Goal: Information Seeking & Learning: Check status

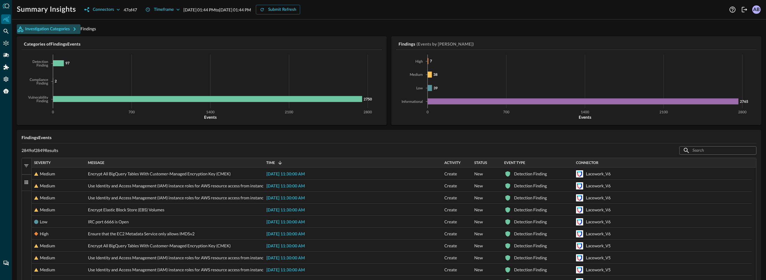
click at [57, 29] on button "Investigation Categories" at bounding box center [49, 29] width 64 height 10
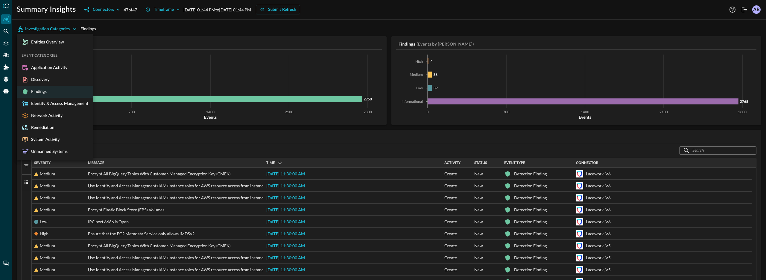
click at [103, 29] on div at bounding box center [383, 140] width 766 height 280
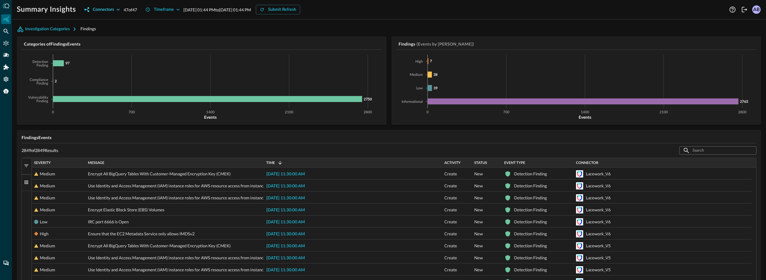
click at [105, 10] on div "Connectors" at bounding box center [103, 9] width 21 height 7
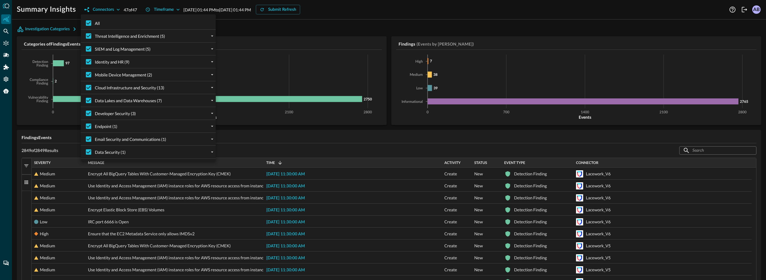
click at [62, 19] on div at bounding box center [383, 140] width 766 height 280
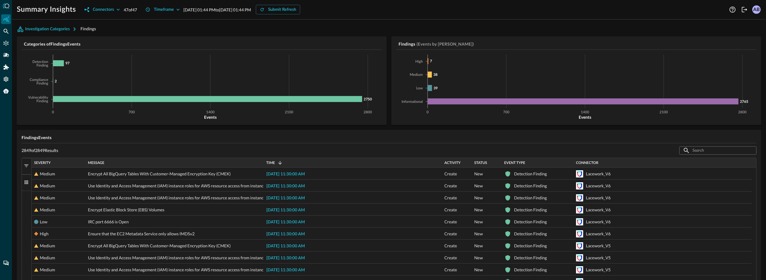
click at [1, 35] on div "Federated Search" at bounding box center [6, 31] width 10 height 10
click at [5, 33] on icon "Federated Search" at bounding box center [6, 31] width 6 height 6
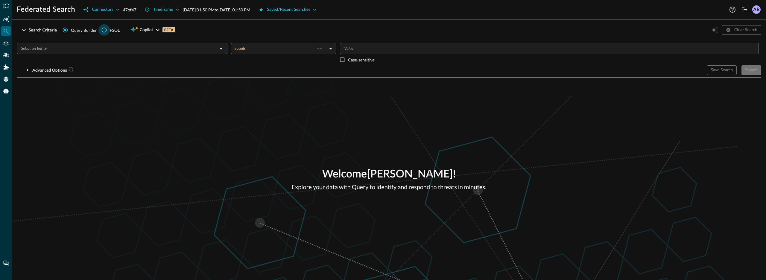
click at [104, 33] on input "FSQL" at bounding box center [103, 29] width 11 height 11
radio input "true"
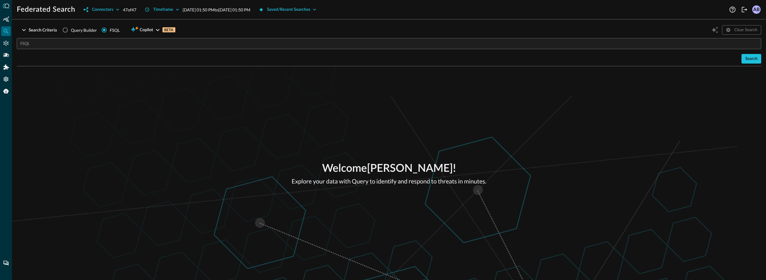
click at [104, 44] on input "text" at bounding box center [390, 43] width 741 height 11
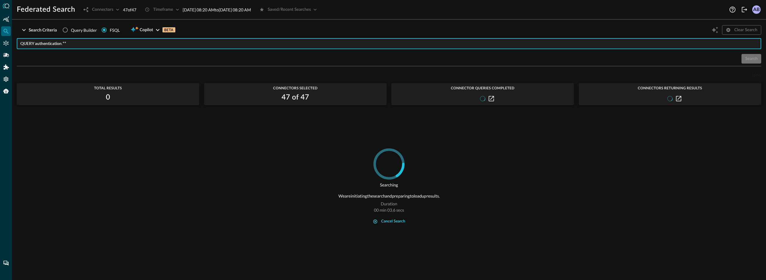
click at [382, 218] on div "cancel search" at bounding box center [393, 221] width 24 height 7
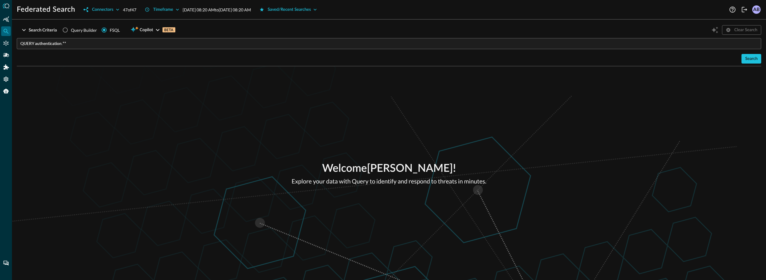
click at [90, 48] on input "QUERY authentication.**" at bounding box center [390, 43] width 741 height 11
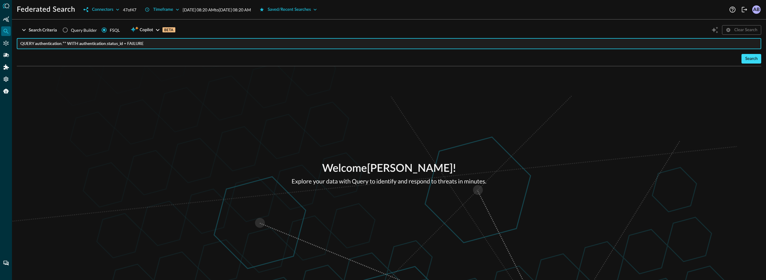
type input "QUERY authentication.** WITH authentication.status_id = FAILURE"
click at [455, 57] on div "Search" at bounding box center [751, 58] width 13 height 7
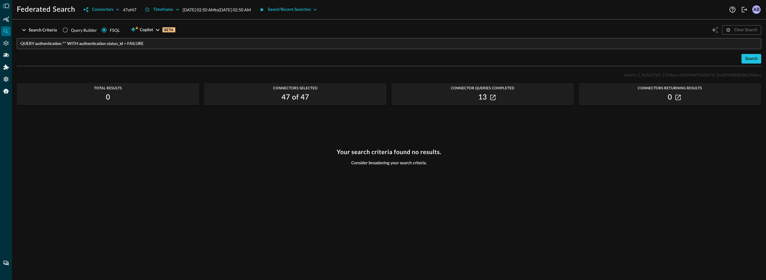
click at [455, 99] on div "13" at bounding box center [483, 98] width 183 height 10
click at [455, 97] on icon "button" at bounding box center [492, 97] width 5 height 5
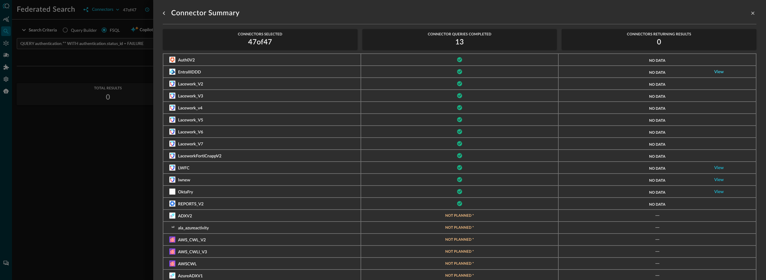
click at [455, 73] on link "View" at bounding box center [720, 72] width 10 height 4
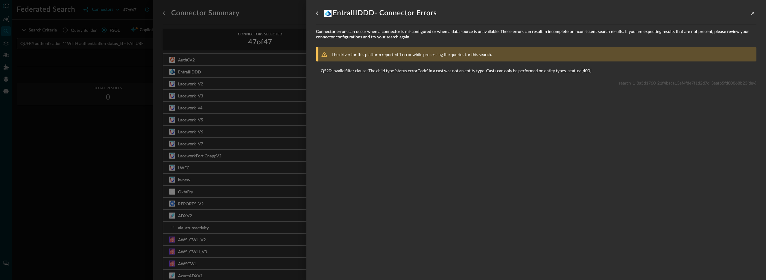
click at [307, 81] on div "EntraIIIDDD - Connector Errors Connector errors can occur when a connector is m…" at bounding box center [537, 140] width 460 height 280
click at [282, 104] on div at bounding box center [383, 140] width 766 height 280
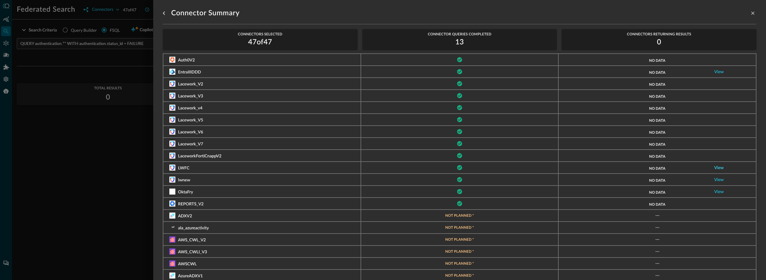
click at [455, 169] on link "View" at bounding box center [720, 168] width 10 height 4
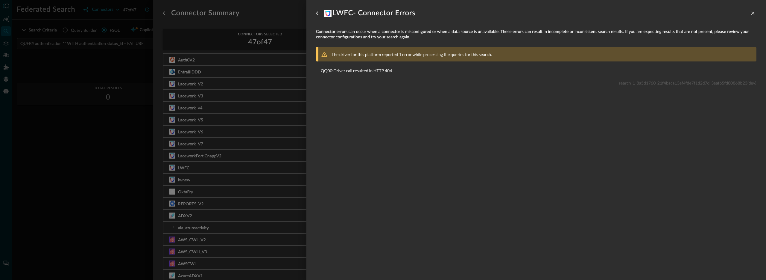
click at [278, 130] on div at bounding box center [383, 140] width 766 height 280
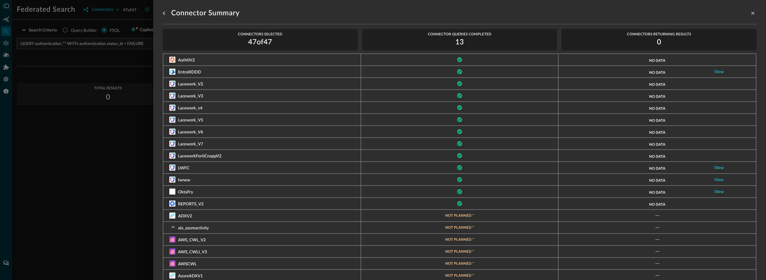
click at [131, 143] on div at bounding box center [383, 140] width 766 height 280
